Goal: Information Seeking & Learning: Check status

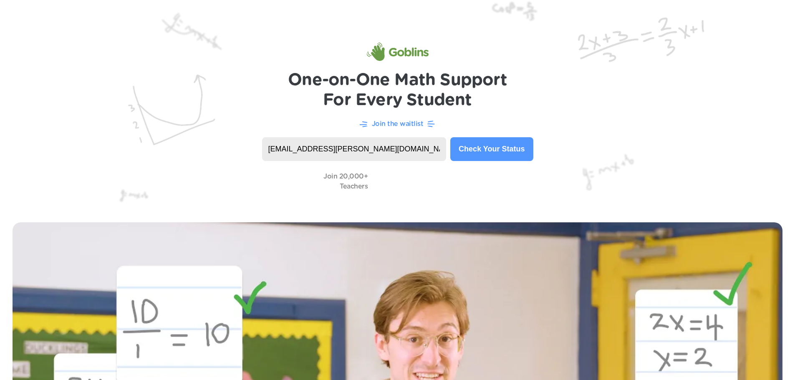
click at [493, 154] on button "Check Your Status" at bounding box center [491, 149] width 83 height 24
click at [386, 152] on input at bounding box center [354, 149] width 184 height 24
type input "julian.hernandez@2hourlearning.com"
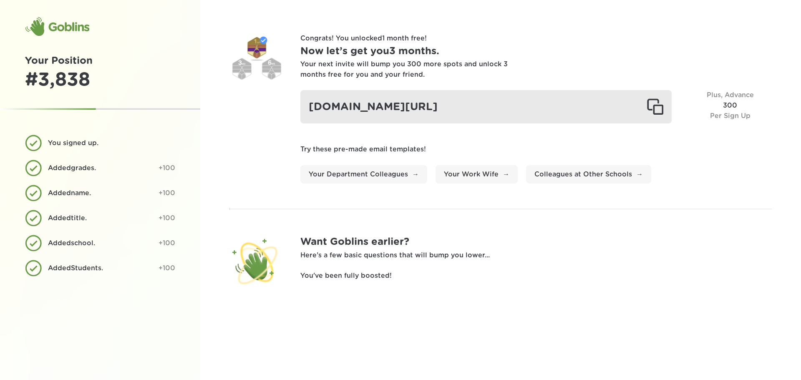
click at [653, 104] on div at bounding box center [655, 106] width 17 height 17
